Goal: Information Seeking & Learning: Learn about a topic

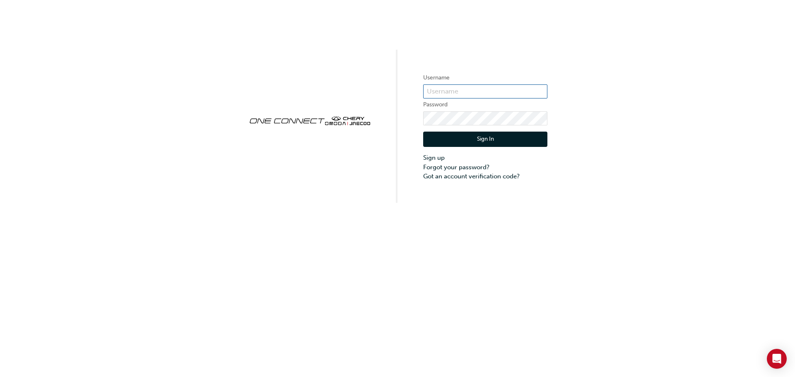
type input "CHAU0338"
click at [460, 142] on button "Sign In" at bounding box center [485, 140] width 124 height 16
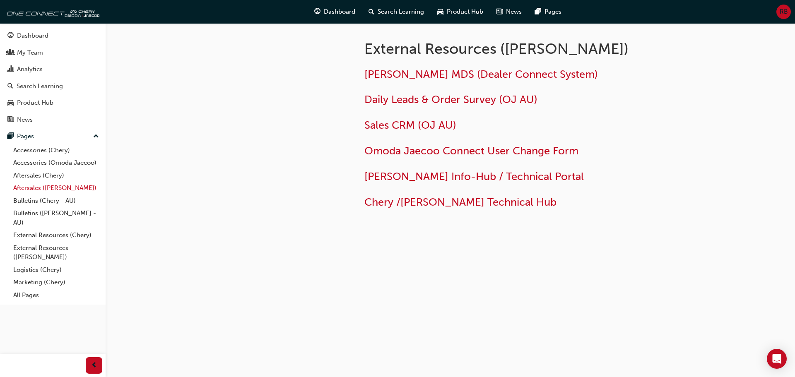
click at [74, 189] on link "Aftersales ([PERSON_NAME])" at bounding box center [56, 188] width 92 height 13
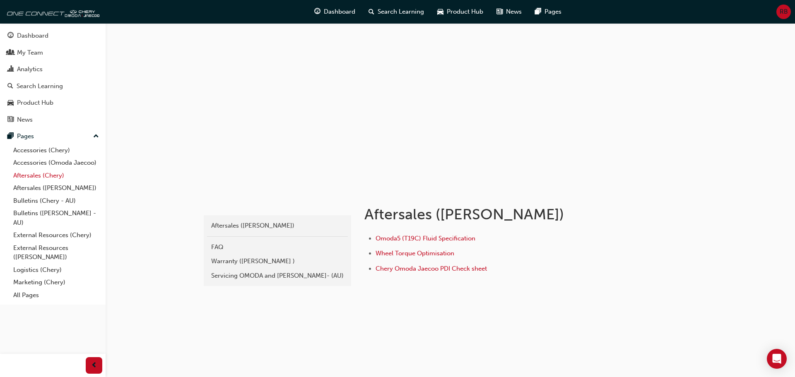
click at [58, 177] on link "Aftersales (Chery)" at bounding box center [56, 175] width 92 height 13
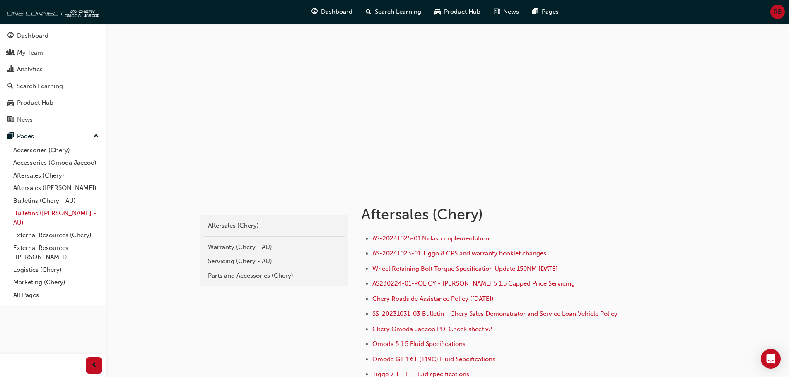
click at [57, 214] on link "Bulletins ([PERSON_NAME] - AU)" at bounding box center [56, 218] width 92 height 22
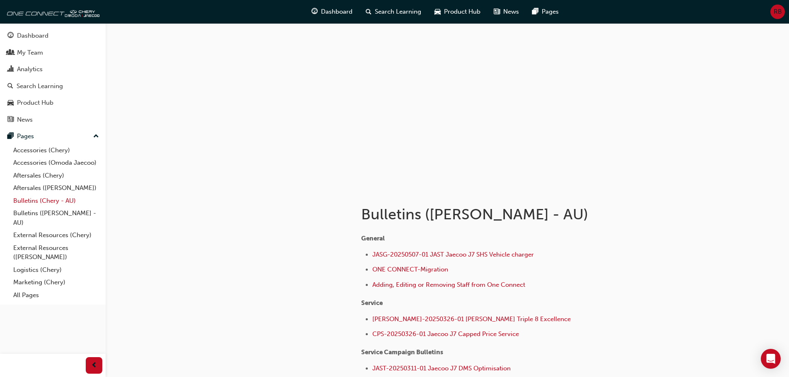
click at [53, 200] on link "Bulletins (Chery - AU)" at bounding box center [56, 201] width 92 height 13
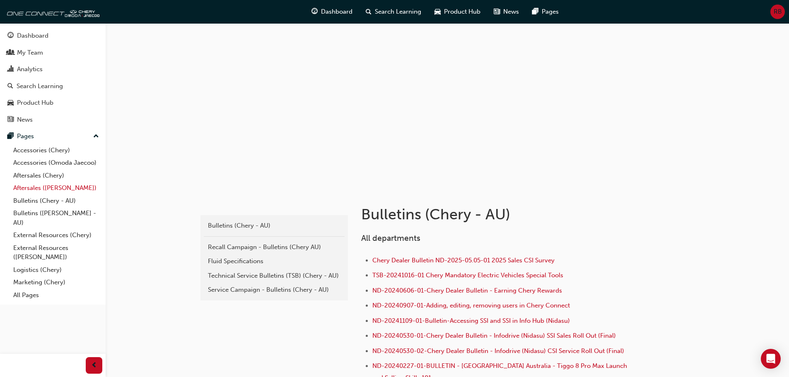
click at [53, 191] on link "Aftersales ([PERSON_NAME])" at bounding box center [56, 188] width 92 height 13
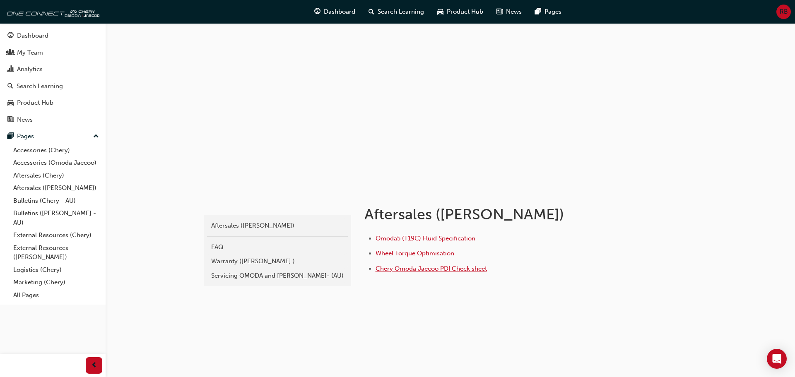
click at [480, 268] on span "Chery Omoda Jaecoo PDI Check sheet" at bounding box center [431, 268] width 111 height 7
click at [410, 237] on span "Omoda5 (T19C) Fluid Specification" at bounding box center [426, 238] width 100 height 7
click at [274, 275] on div "Servicing OMODA and [PERSON_NAME]- (AU)" at bounding box center [277, 276] width 133 height 10
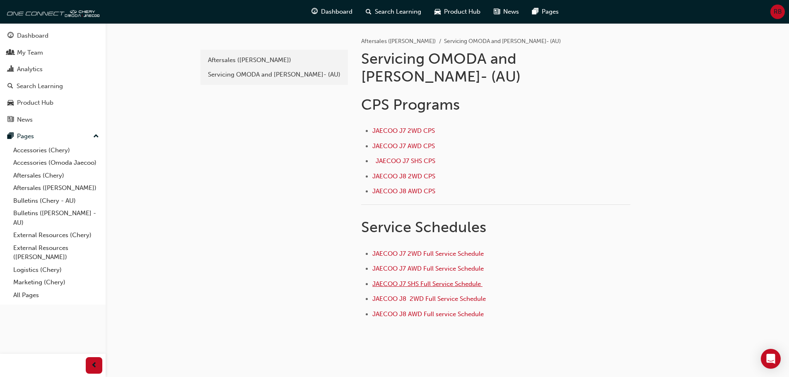
click at [467, 280] on span "JAECOO J7 SHS Full Service Schedule ﻿" at bounding box center [427, 283] width 110 height 7
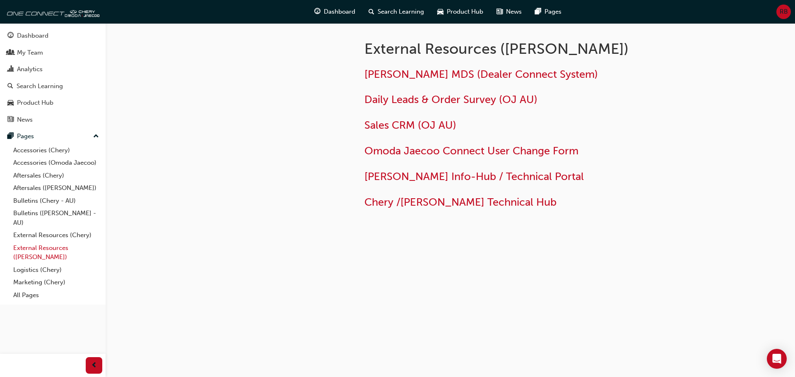
click at [89, 247] on link "External Resources ([PERSON_NAME])" at bounding box center [56, 253] width 92 height 22
drag, startPoint x: 89, startPoint y: 247, endPoint x: 526, endPoint y: 301, distance: 440.5
click at [526, 301] on div "External Resources (Omoda Jaecoo) Jaecoo MDS (Dealer Connect System) Daily Lead…" at bounding box center [397, 188] width 795 height 377
click at [422, 176] on span "Omoda Jaecoo Info-Hub / Technical Portal" at bounding box center [473, 176] width 219 height 13
